Goal: Leave review/rating

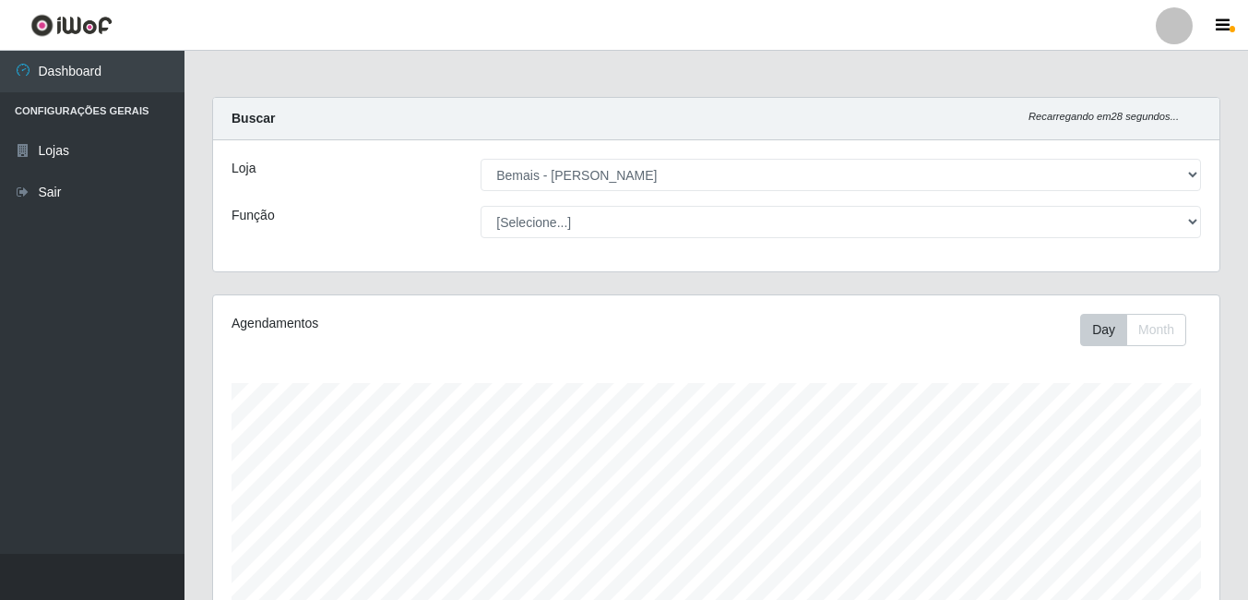
select select "230"
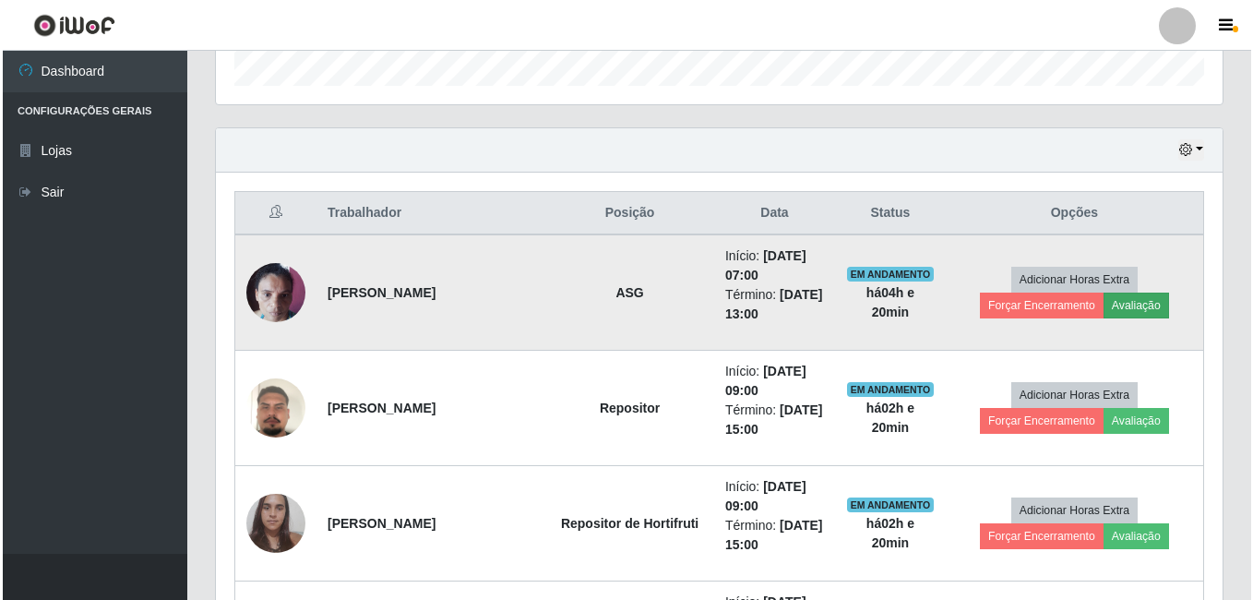
scroll to position [383, 1007]
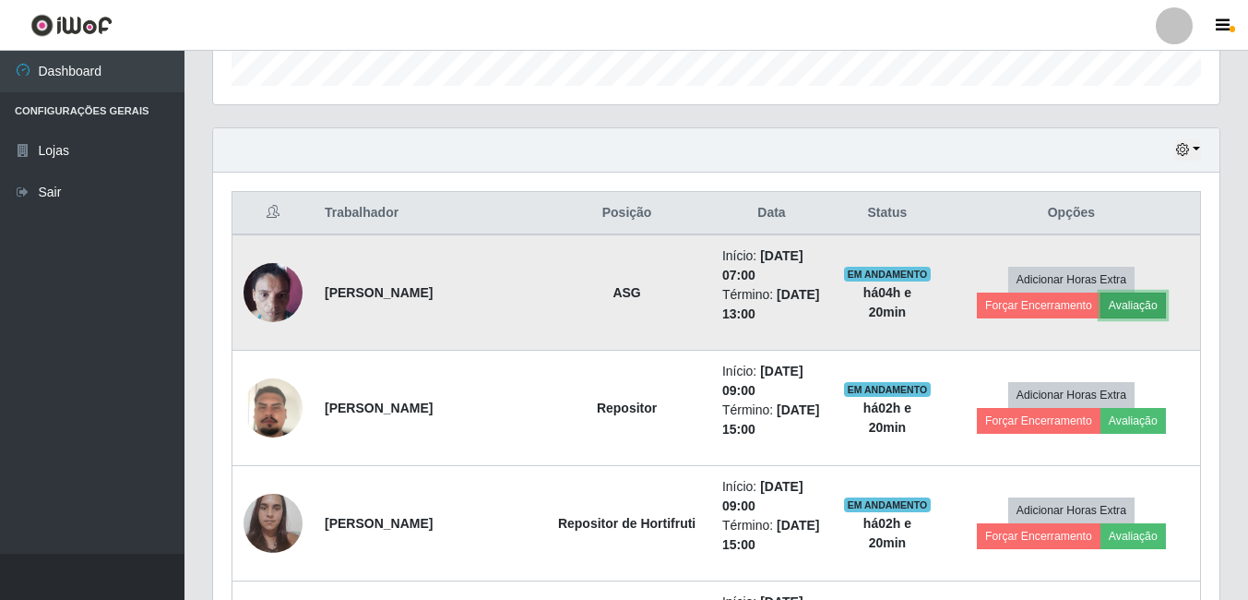
click at [1156, 315] on button "Avaliação" at bounding box center [1134, 305] width 66 height 26
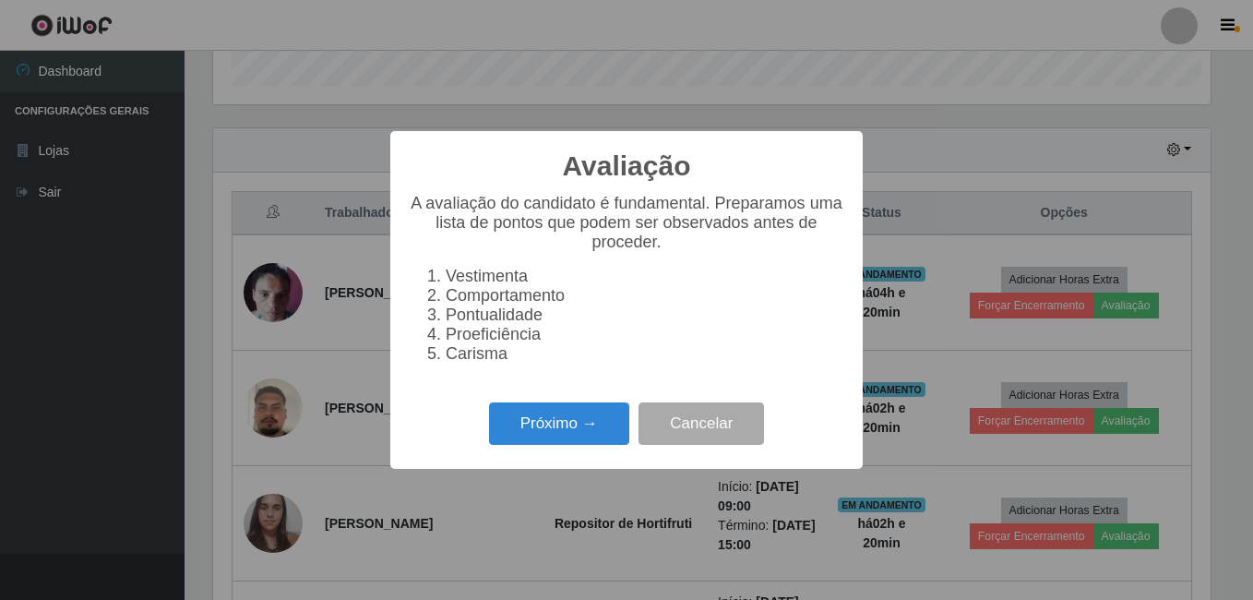
scroll to position [383, 997]
click at [531, 441] on button "Próximo →" at bounding box center [559, 423] width 140 height 43
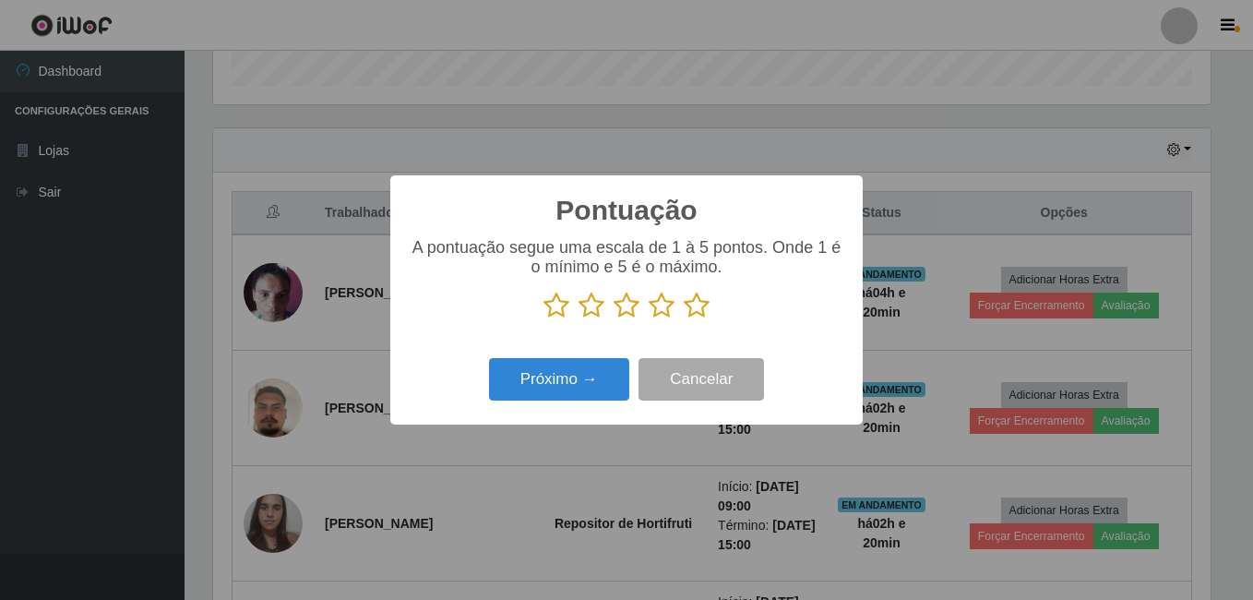
scroll to position [922307, 921693]
click at [689, 294] on icon at bounding box center [697, 306] width 26 height 28
click at [684, 319] on input "radio" at bounding box center [684, 319] width 0 height 0
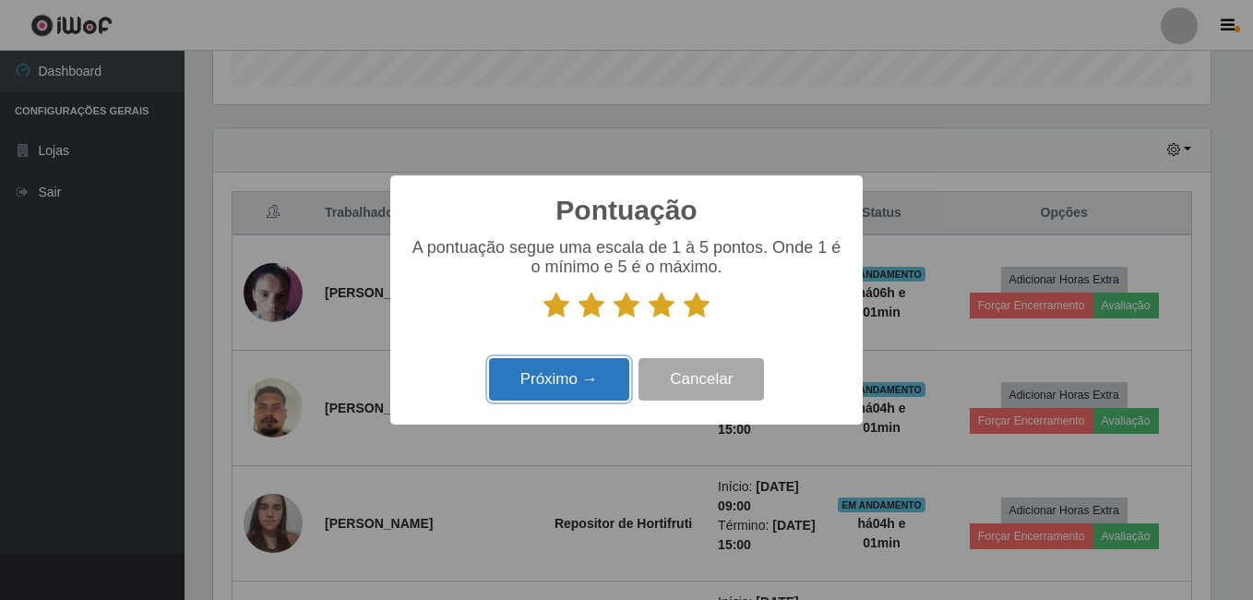
click at [588, 387] on button "Próximo →" at bounding box center [559, 379] width 140 height 43
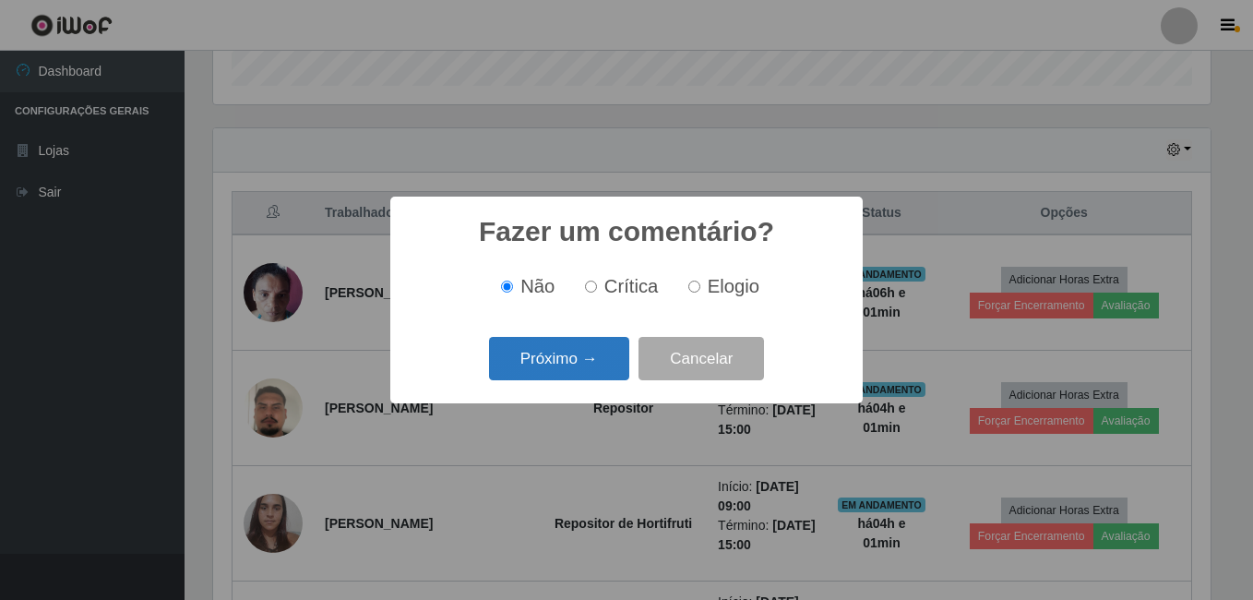
click at [563, 361] on button "Próximo →" at bounding box center [559, 358] width 140 height 43
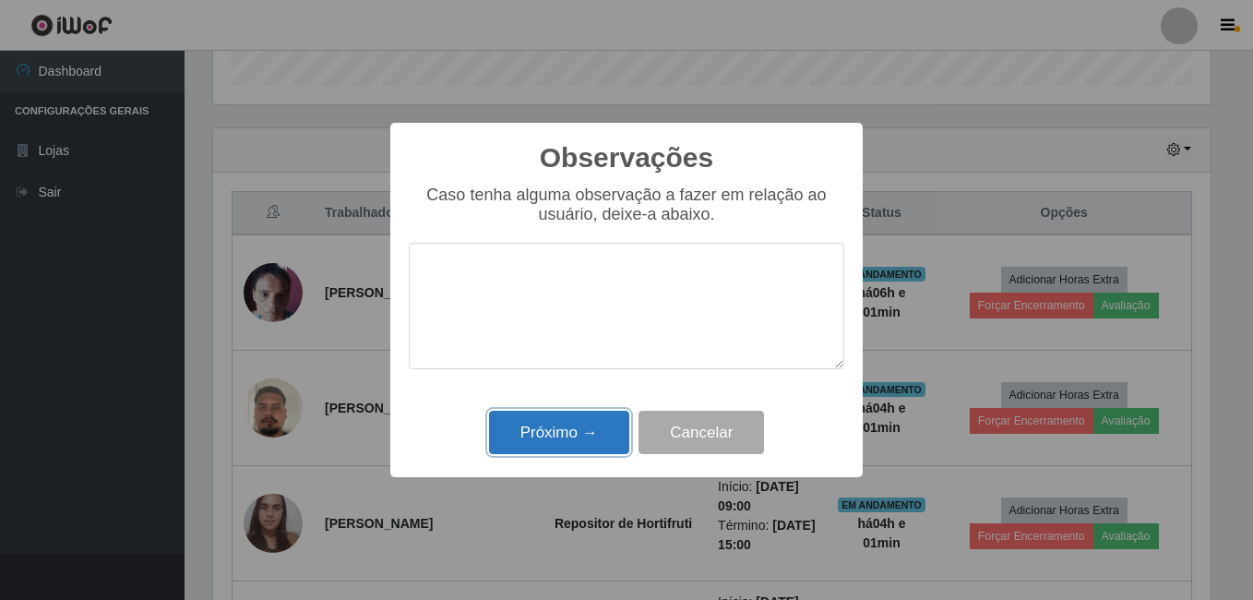
click at [563, 436] on button "Próximo →" at bounding box center [559, 432] width 140 height 43
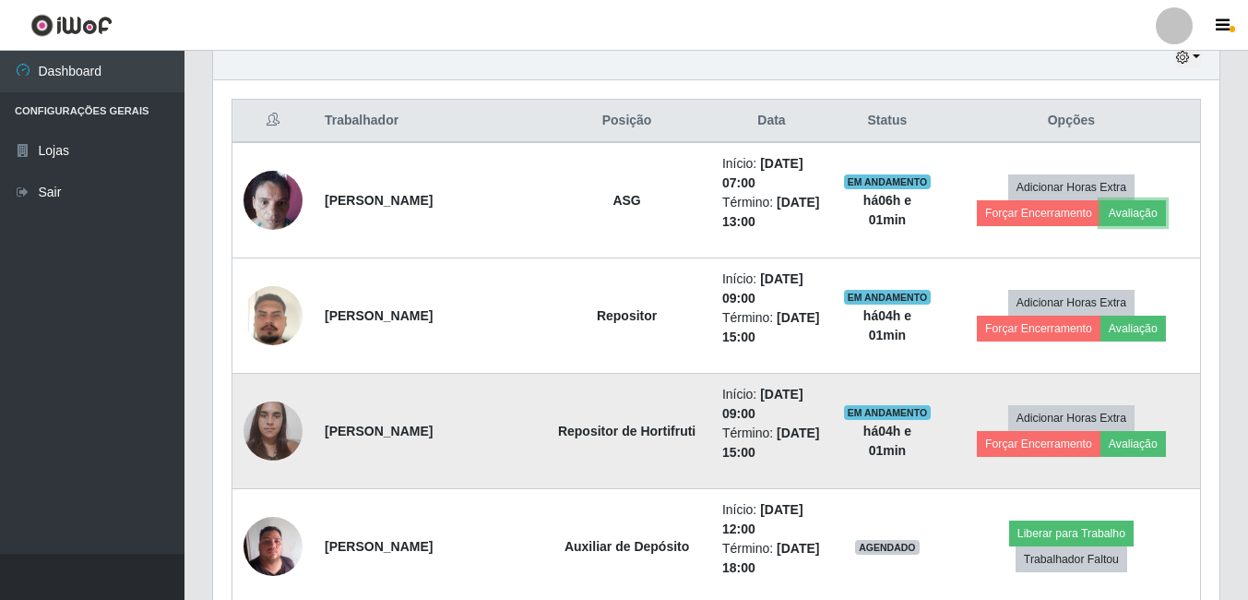
scroll to position [758, 0]
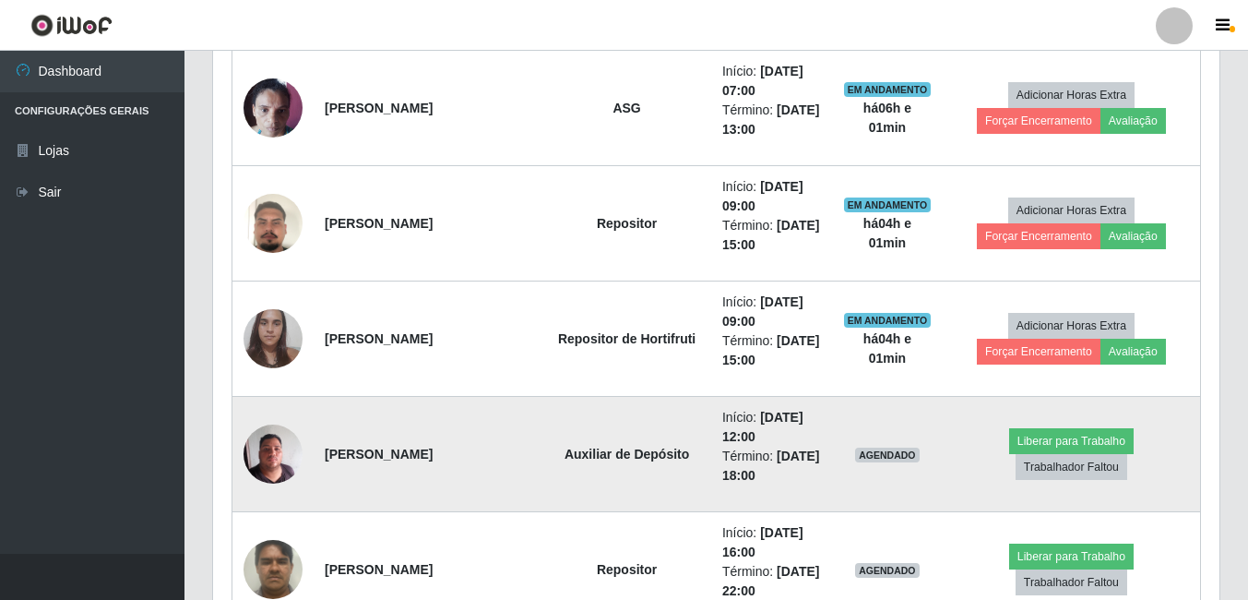
click at [304, 443] on td at bounding box center [274, 454] width 82 height 115
click at [303, 447] on td at bounding box center [274, 454] width 82 height 115
click at [280, 463] on img at bounding box center [273, 453] width 59 height 78
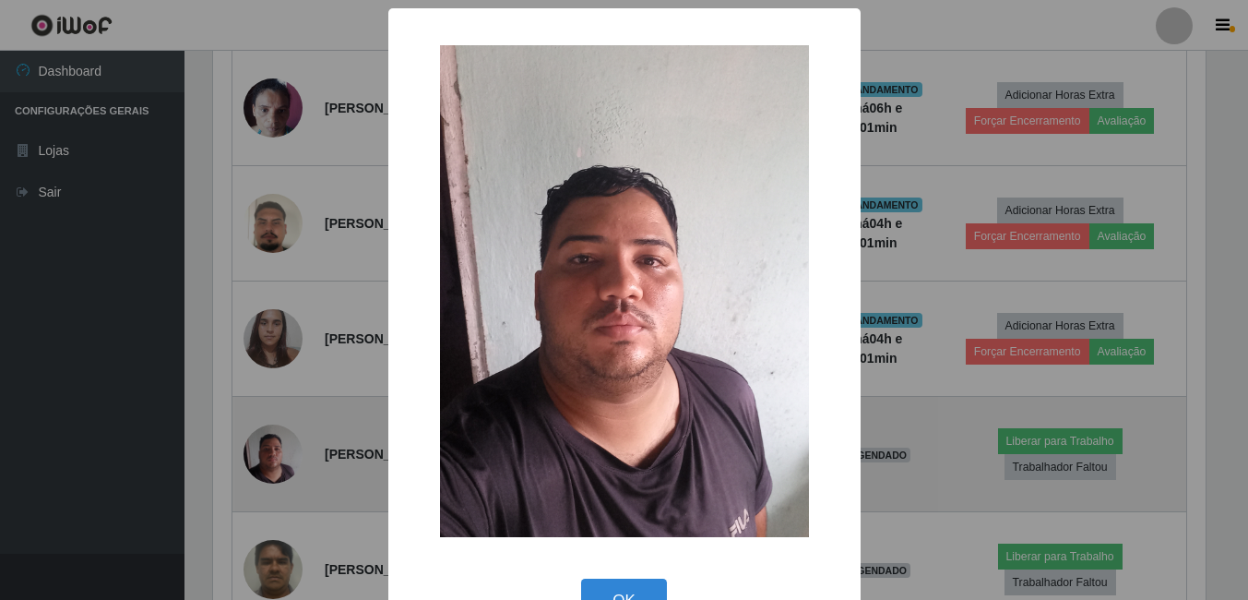
scroll to position [383, 997]
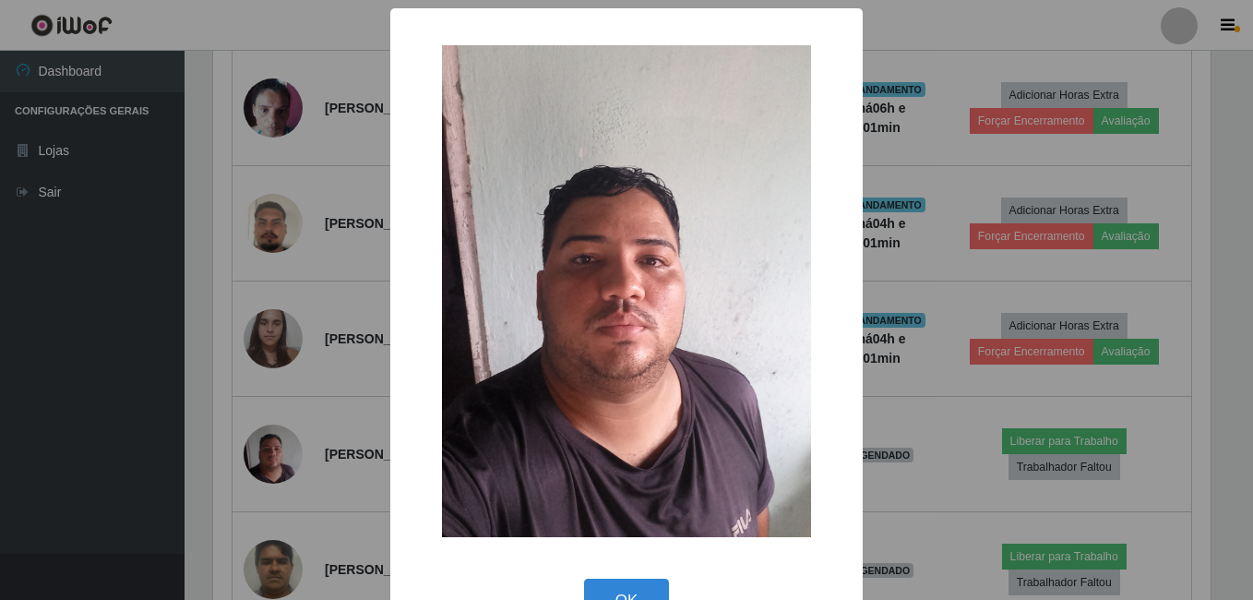
click at [157, 405] on div "× OK Cancel" at bounding box center [626, 300] width 1253 height 600
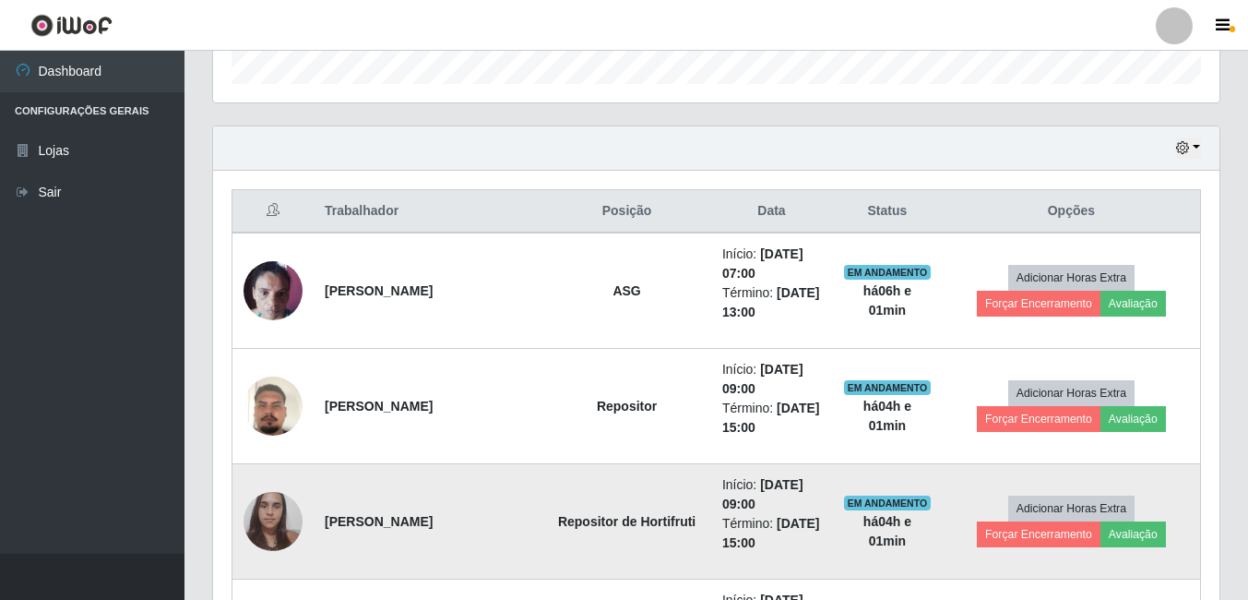
scroll to position [574, 0]
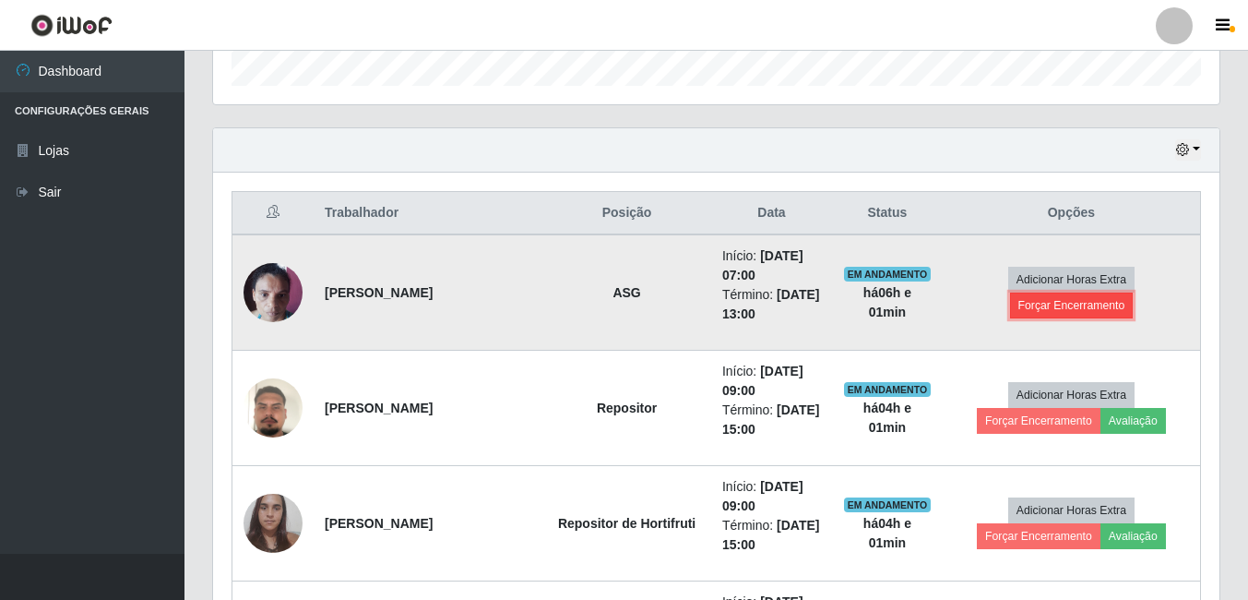
click at [1054, 308] on button "Forçar Encerramento" at bounding box center [1072, 305] width 124 height 26
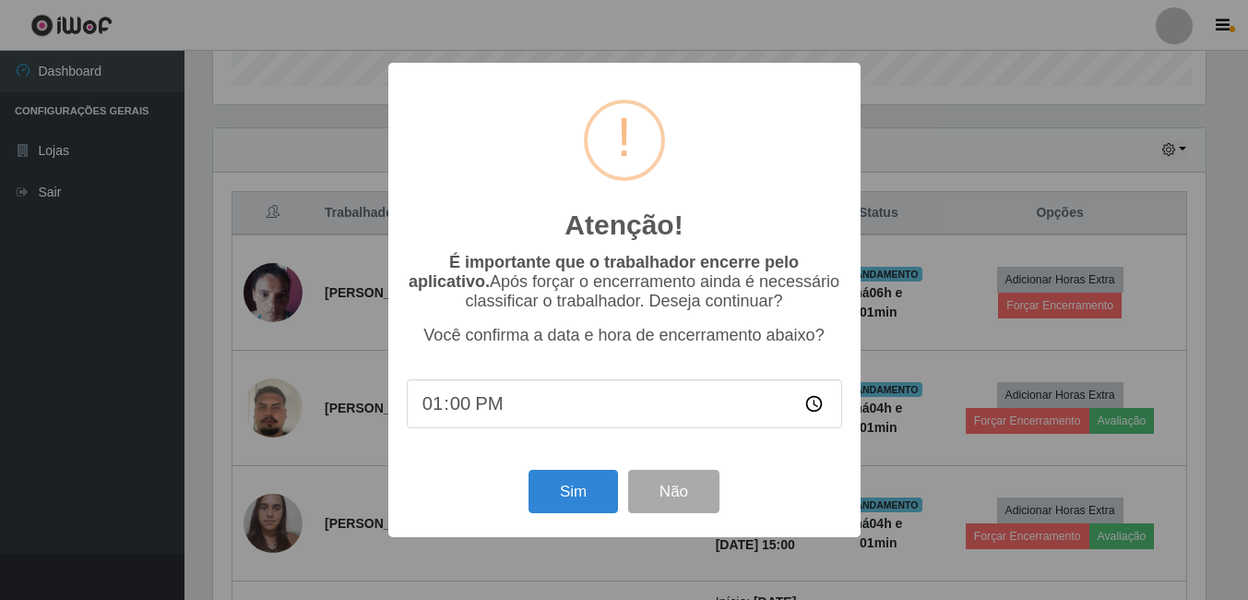
scroll to position [383, 997]
click at [568, 507] on button "Sim" at bounding box center [576, 491] width 90 height 43
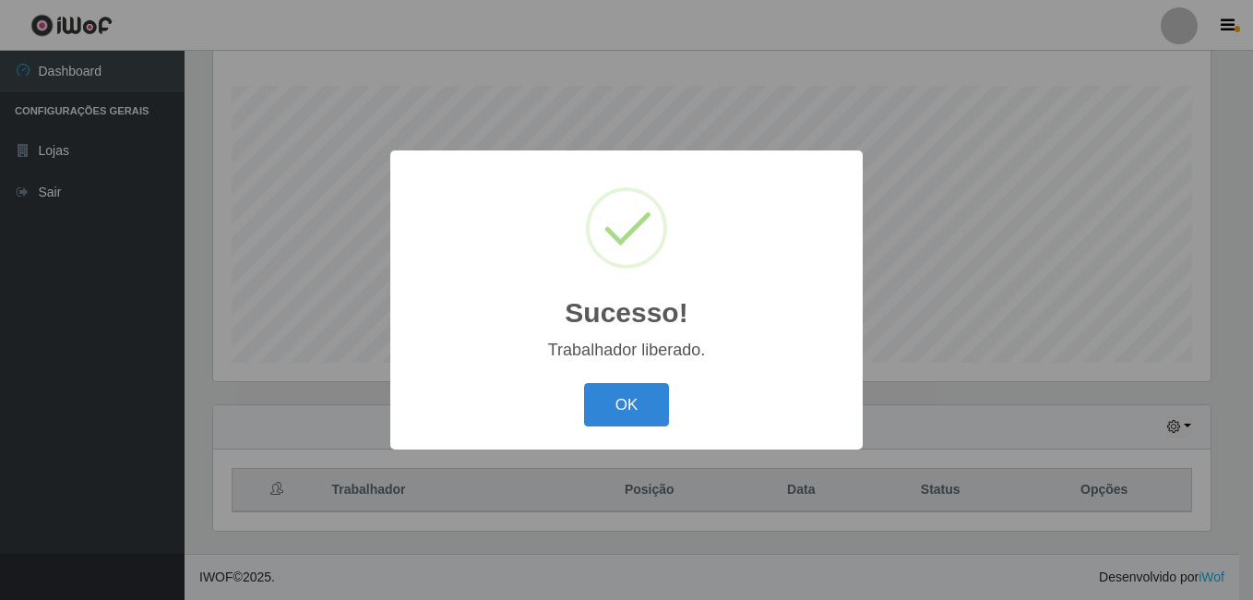
click at [584, 383] on button "OK" at bounding box center [627, 404] width 86 height 43
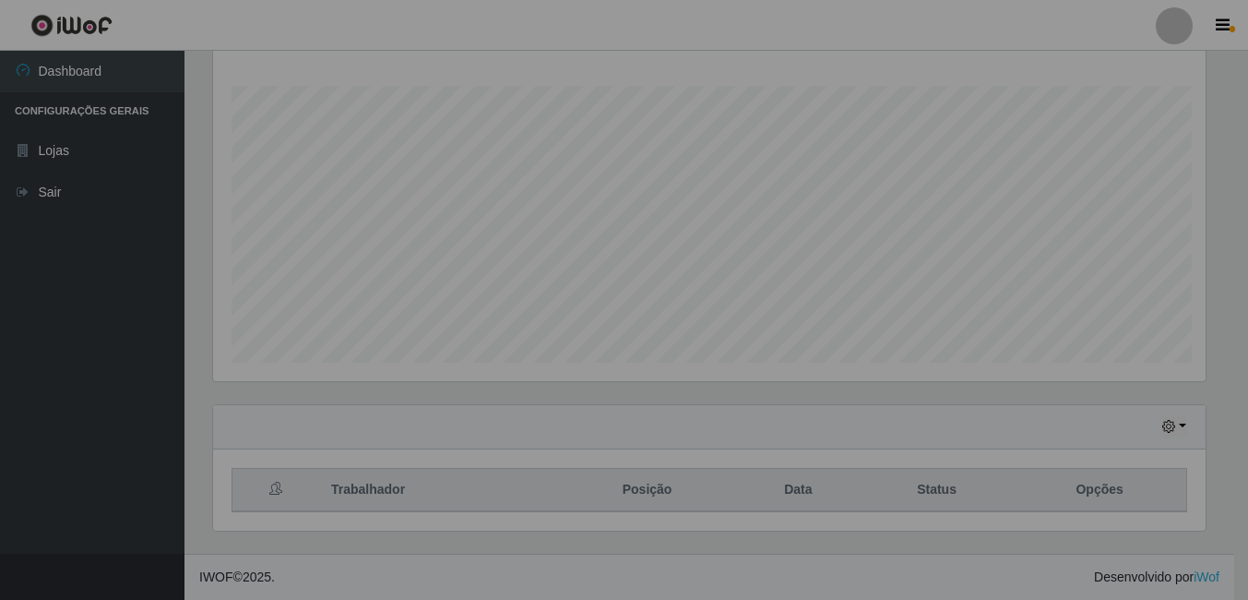
scroll to position [383, 1007]
